Goal: Information Seeking & Learning: Learn about a topic

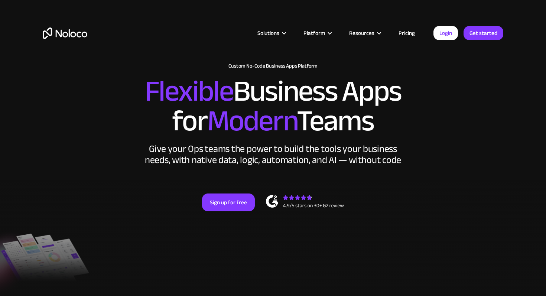
click at [407, 32] on link "Pricing" at bounding box center [406, 33] width 35 height 10
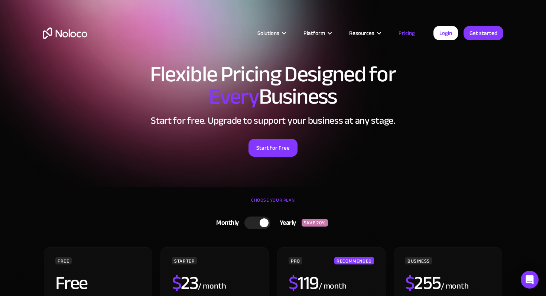
click at [408, 35] on link "Pricing" at bounding box center [406, 33] width 35 height 10
click at [410, 31] on link "Pricing" at bounding box center [406, 33] width 35 height 10
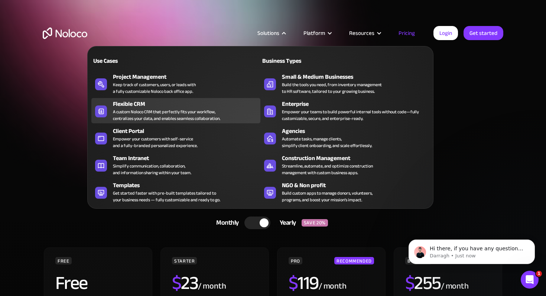
click at [186, 117] on div "A custom Noloco CRM that perfectly fits your workflow, centralizes your data, a…" at bounding box center [166, 114] width 107 height 13
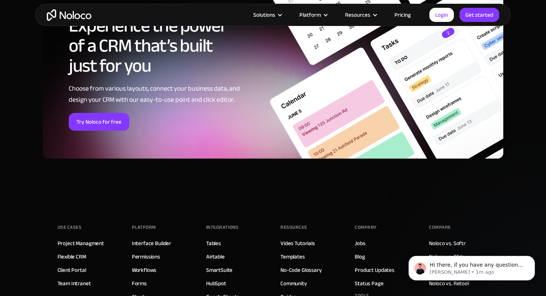
scroll to position [2911, 0]
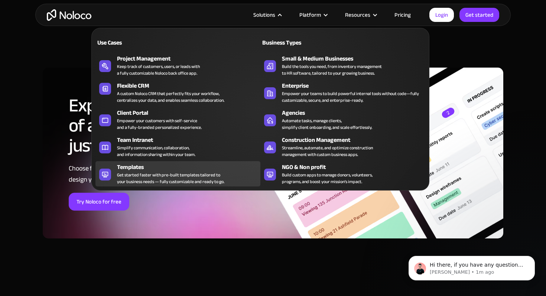
click at [156, 182] on div "Get started faster with pre-built templates tailored to your business needs — f…" at bounding box center [170, 178] width 107 height 13
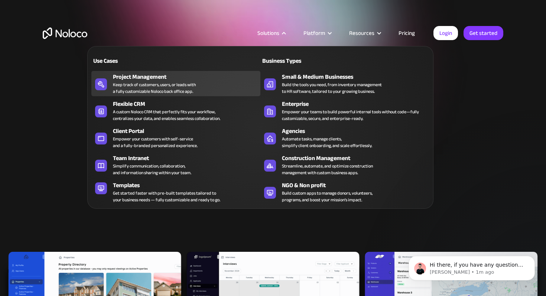
click at [209, 86] on div "Project Management Keep track of customers, users, or leads with a fully custom…" at bounding box center [185, 83] width 144 height 22
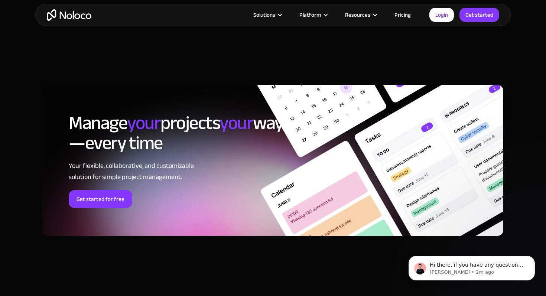
scroll to position [3443, 0]
